Goal: Task Accomplishment & Management: Use online tool/utility

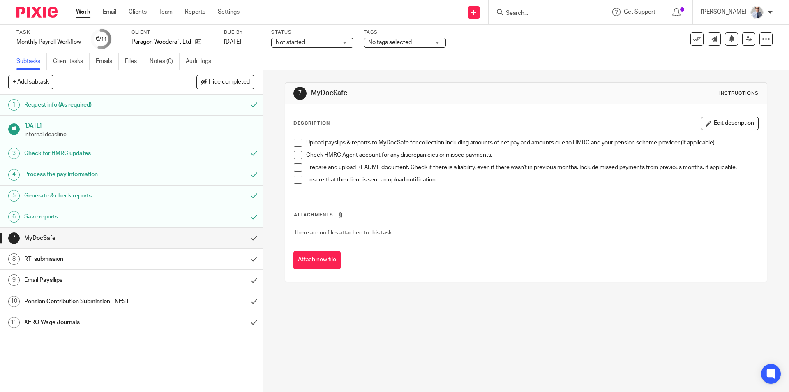
click at [296, 141] on span at bounding box center [298, 143] width 8 height 8
click at [297, 153] on span at bounding box center [298, 155] width 8 height 8
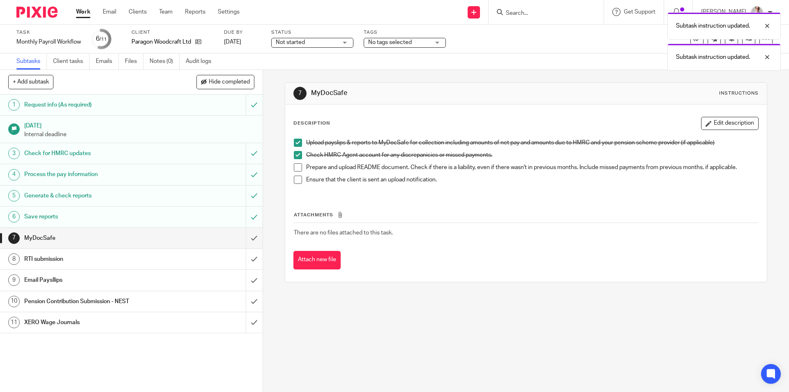
click at [294, 167] on span at bounding box center [298, 167] width 8 height 8
click at [294, 180] on span at bounding box center [298, 180] width 8 height 8
click at [243, 236] on input "submit" at bounding box center [131, 238] width 263 height 21
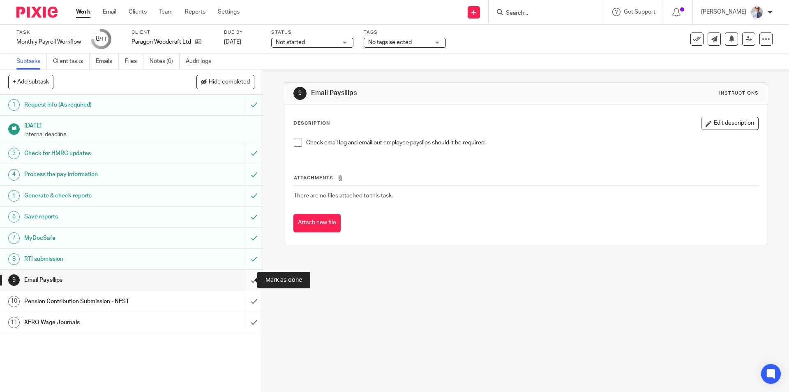
click at [244, 282] on input "submit" at bounding box center [131, 280] width 263 height 21
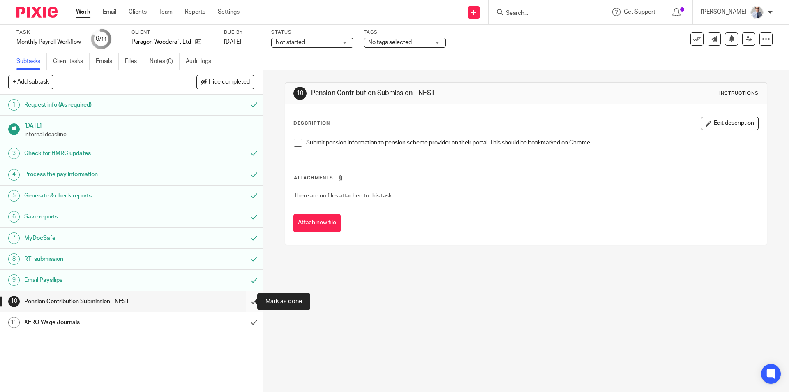
click at [247, 299] on input "submit" at bounding box center [131, 301] width 263 height 21
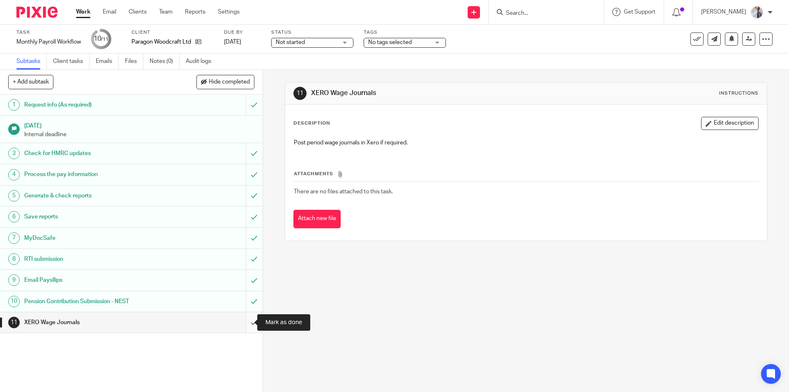
click at [243, 325] on input "submit" at bounding box center [131, 322] width 263 height 21
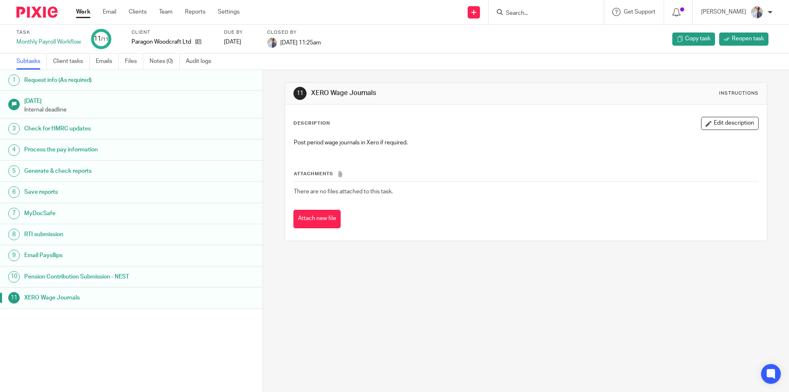
click at [85, 12] on link "Work" at bounding box center [83, 12] width 14 height 8
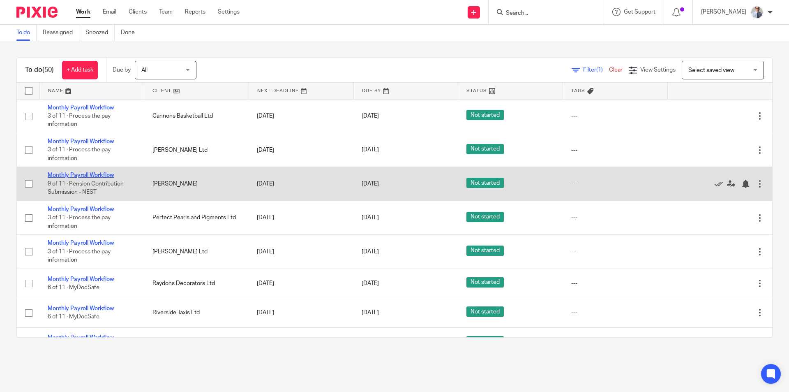
click at [70, 174] on link "Monthly Payroll Workflow" at bounding box center [81, 175] width 66 height 6
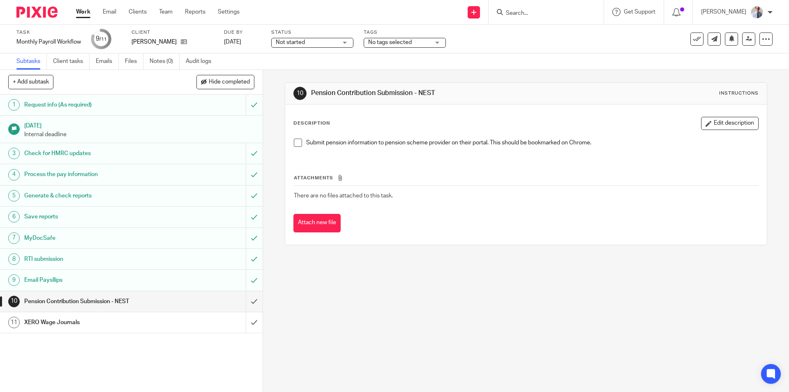
click at [79, 14] on link "Work" at bounding box center [83, 12] width 14 height 8
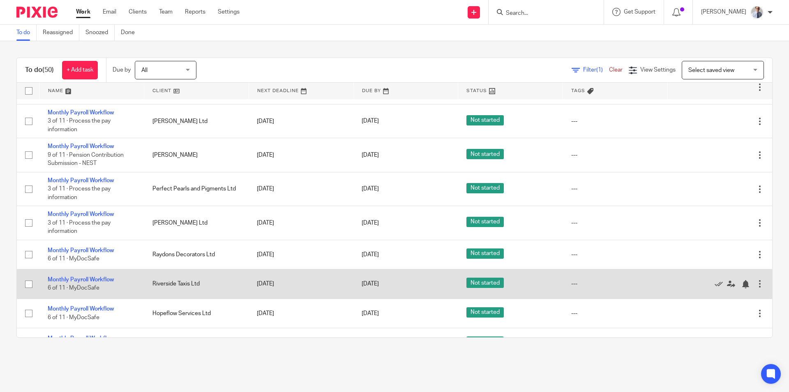
scroll to position [41, 0]
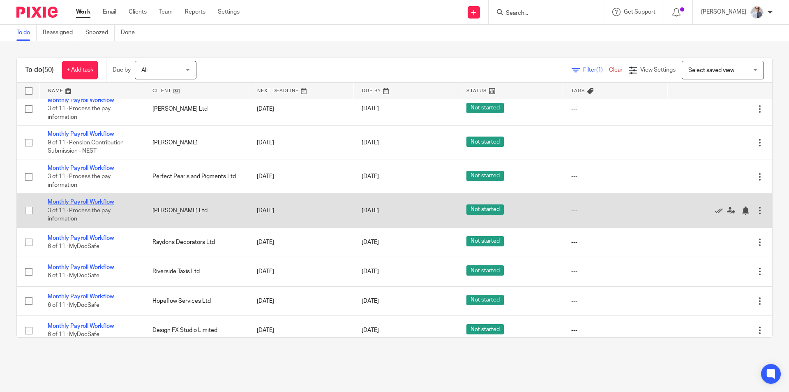
click at [79, 201] on link "Monthly Payroll Workflow" at bounding box center [81, 202] width 66 height 6
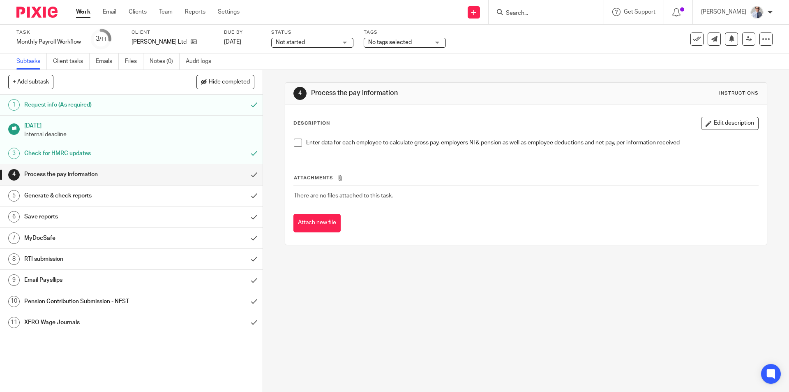
click at [295, 141] on span at bounding box center [298, 143] width 8 height 8
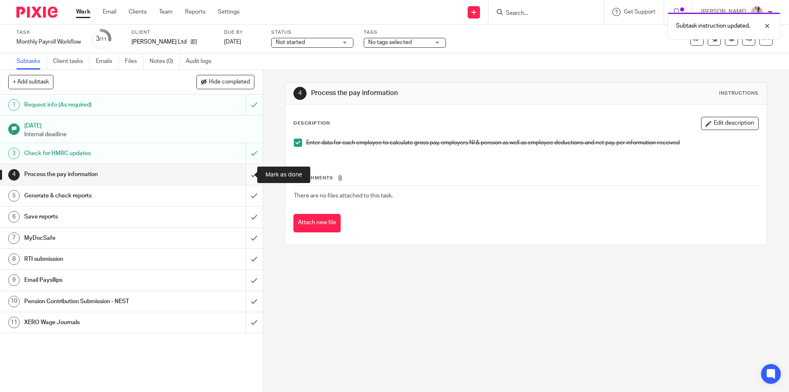
click at [241, 176] on input "submit" at bounding box center [131, 174] width 263 height 21
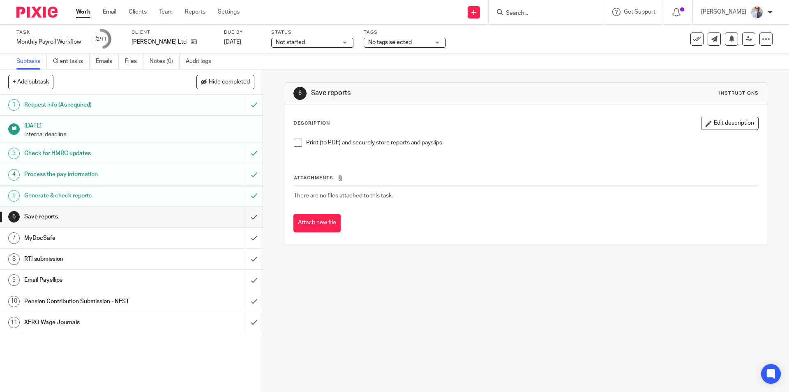
click at [294, 143] on span at bounding box center [298, 143] width 8 height 8
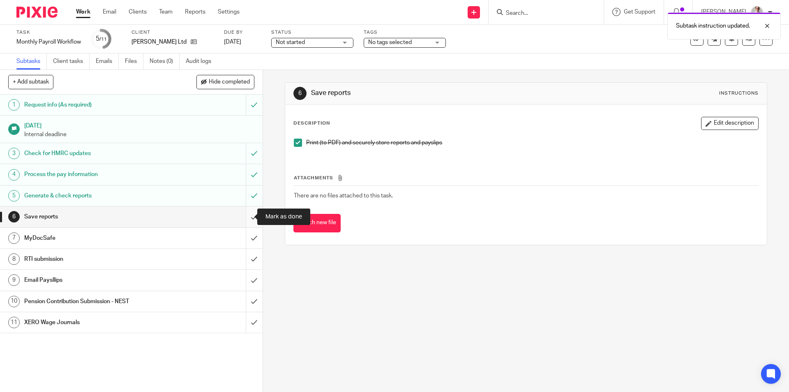
click at [248, 216] on input "submit" at bounding box center [131, 216] width 263 height 21
